Goal: Task Accomplishment & Management: Use online tool/utility

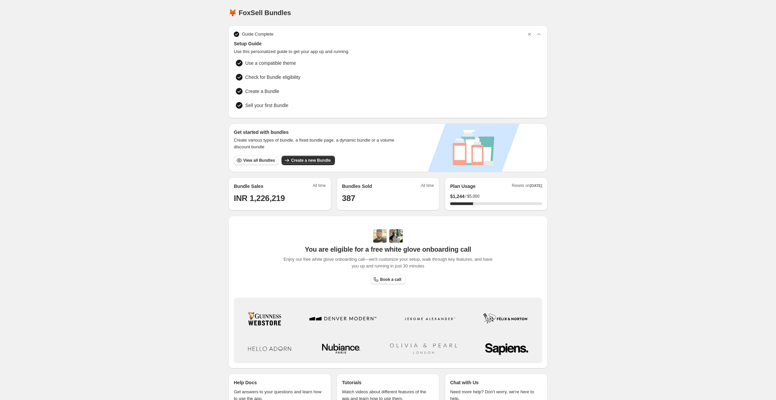
click at [270, 158] on span "View all Bundles" at bounding box center [259, 160] width 32 height 5
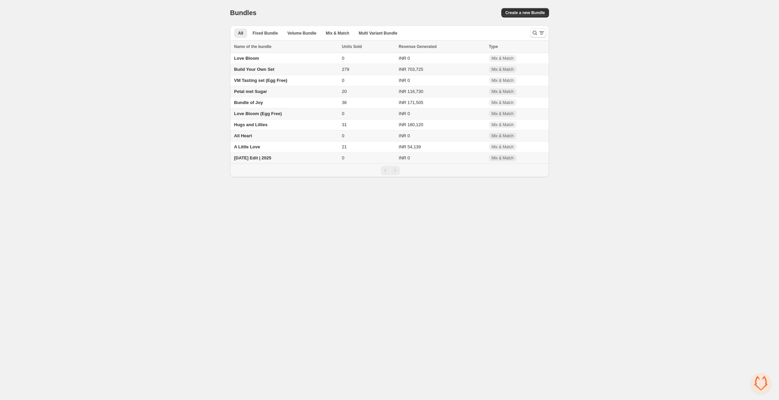
click at [256, 164] on td "Diwali Edit | 2025" at bounding box center [285, 158] width 110 height 11
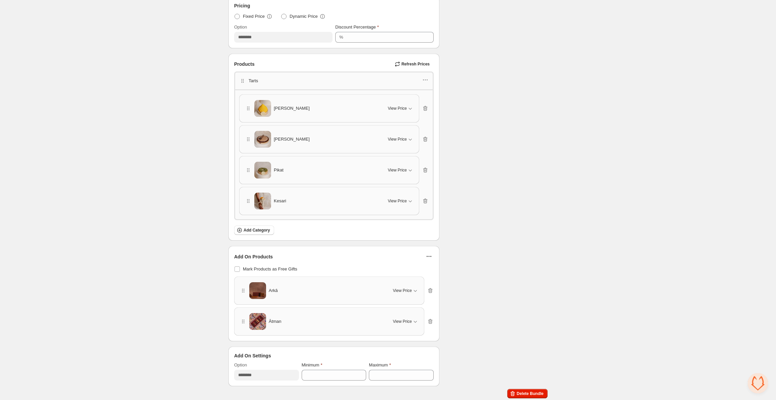
scroll to position [206, 0]
click at [429, 255] on icon "button" at bounding box center [429, 256] width 7 height 7
click at [432, 274] on button "Edit Products" at bounding box center [427, 269] width 41 height 11
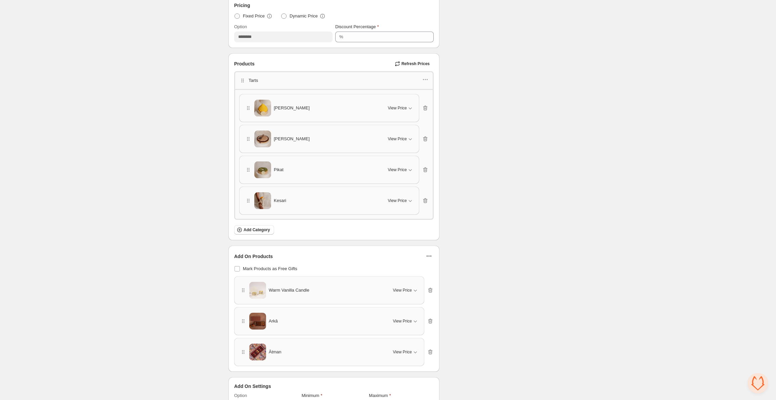
click at [428, 257] on icon "button" at bounding box center [429, 256] width 7 height 7
click at [428, 270] on span "Edit Products" at bounding box center [432, 270] width 29 height 7
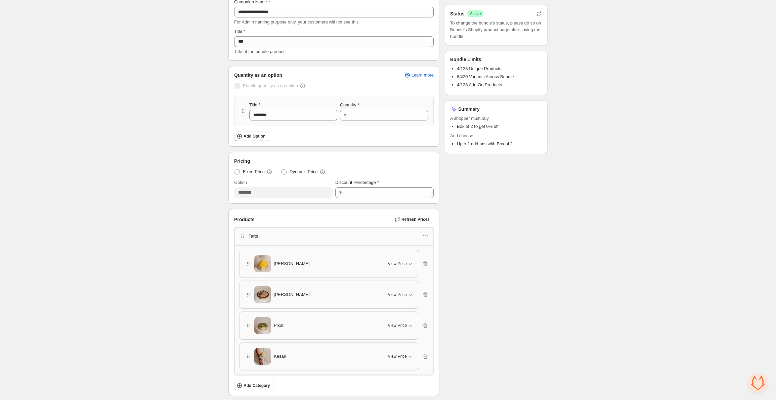
scroll to position [0, 0]
